Goal: Information Seeking & Learning: Understand process/instructions

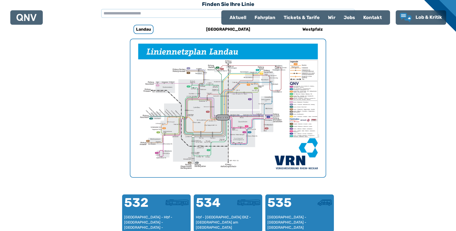
scroll to position [361, 0]
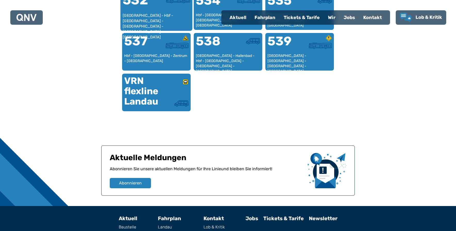
click at [153, 17] on div "Neuer Messplatz - Hbf - Deutsches Tor - Westring - Wollmesheim - Mörzheim" at bounding box center [157, 21] width 68 height 16
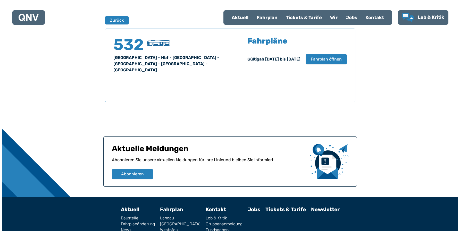
scroll to position [340, 0]
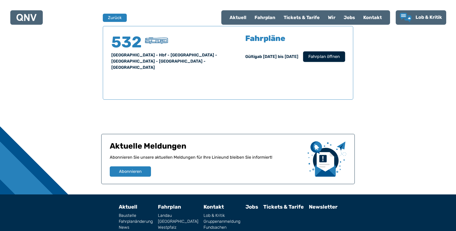
click at [327, 57] on span "Fahrplan öffnen" at bounding box center [323, 57] width 31 height 6
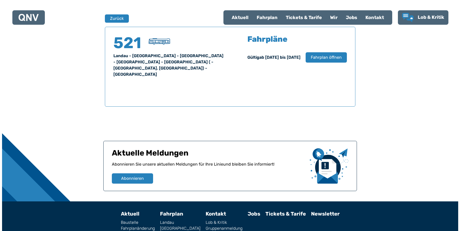
scroll to position [340, 0]
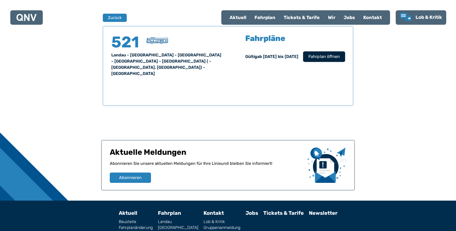
click at [328, 56] on span "Fahrplan öffnen" at bounding box center [323, 57] width 31 height 6
